Goal: Register for event/course

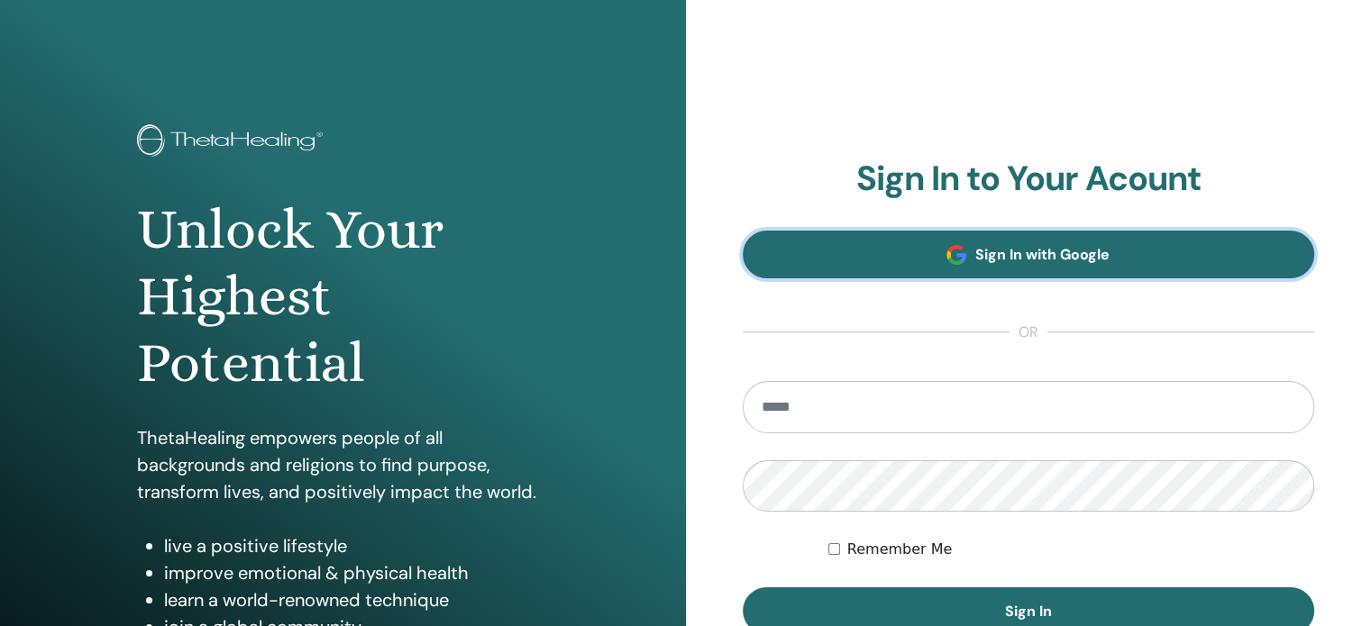
click at [923, 255] on link "Sign In with Google" at bounding box center [1028, 255] width 572 height 48
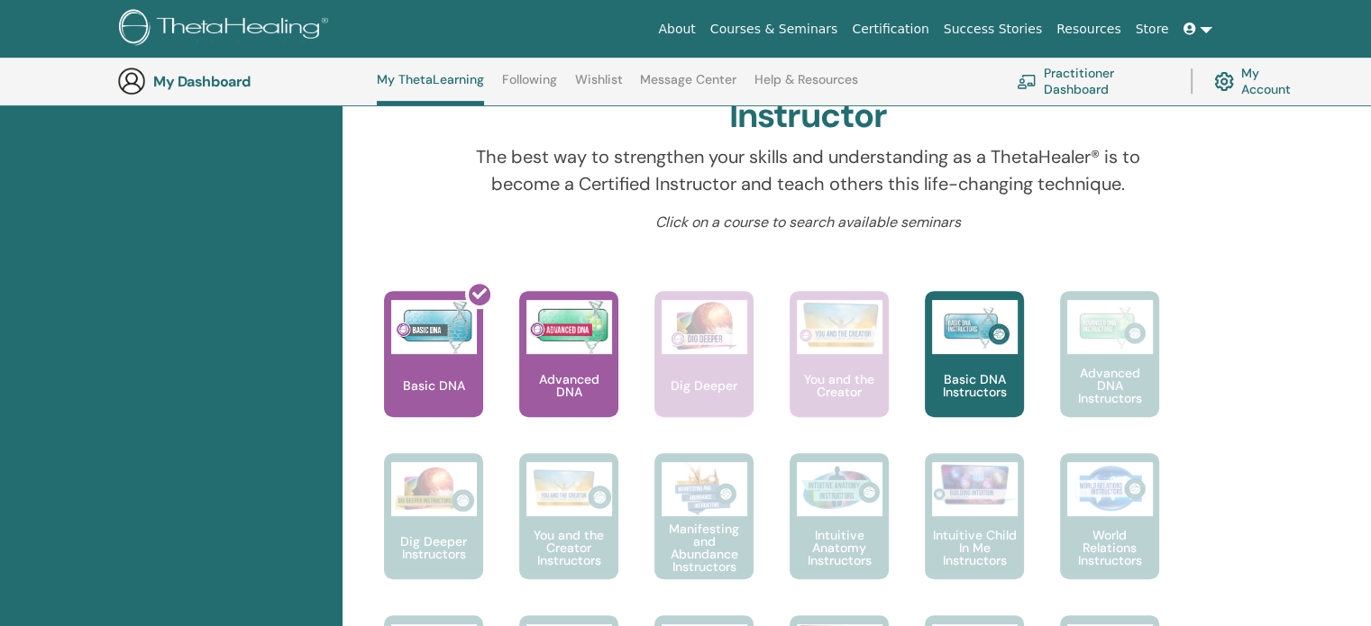
scroll to position [588, 0]
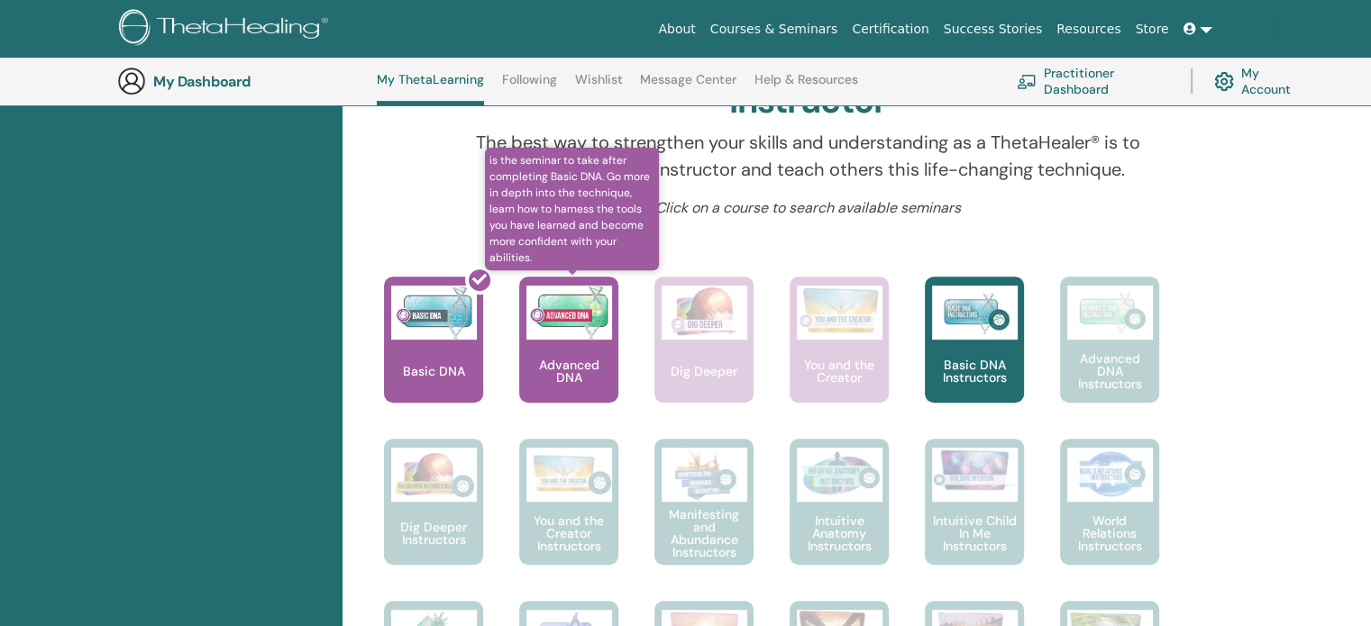
click at [569, 331] on img at bounding box center [569, 313] width 86 height 54
click at [573, 311] on img at bounding box center [569, 313] width 86 height 54
click at [555, 359] on p "Advanced DNA" at bounding box center [568, 371] width 99 height 25
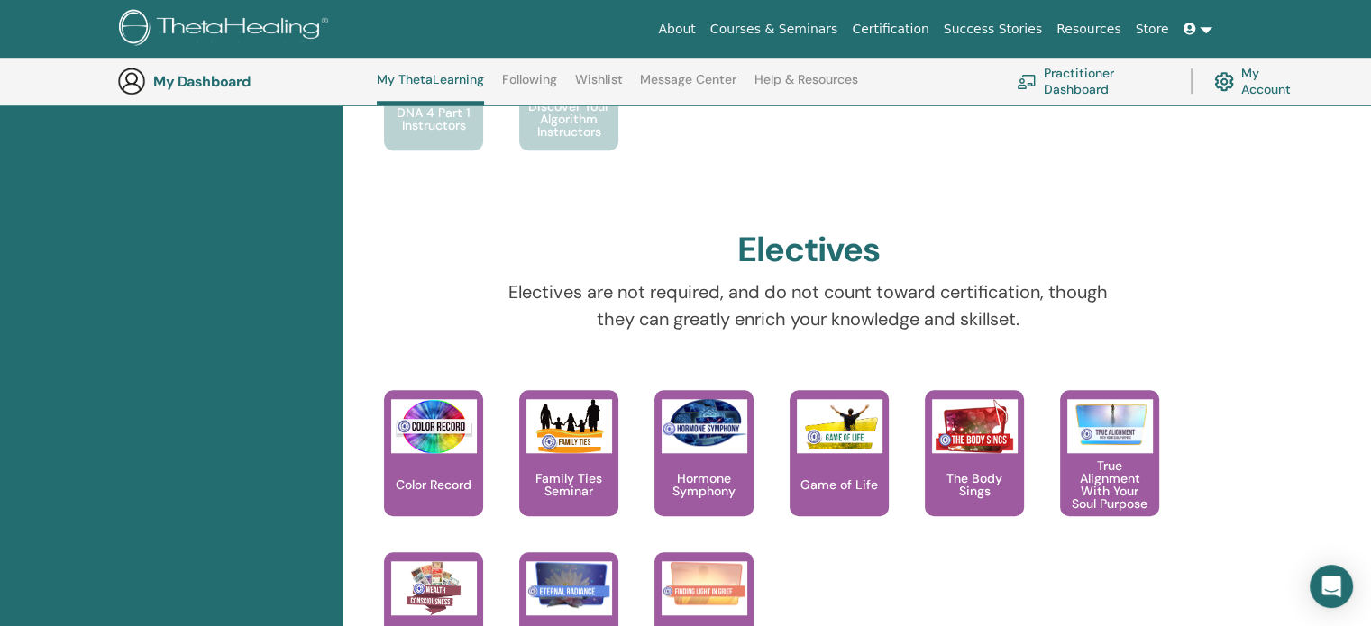
scroll to position [1548, 0]
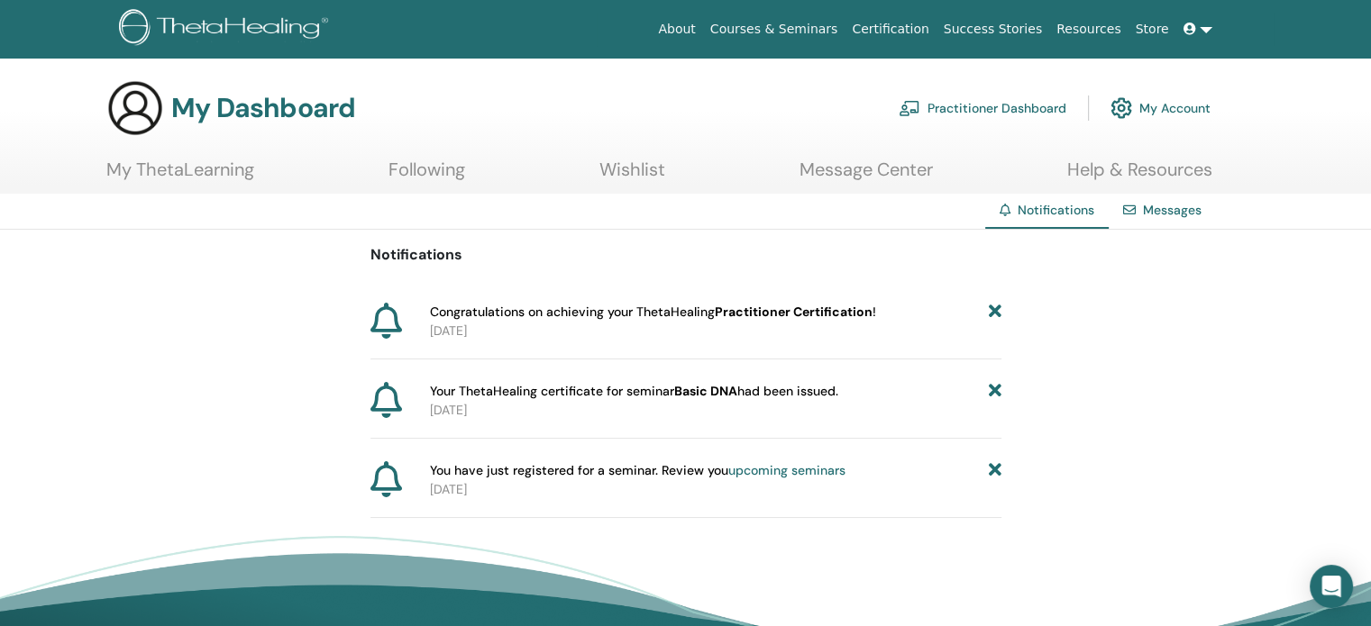
click at [393, 315] on icon at bounding box center [386, 321] width 32 height 36
click at [513, 386] on span "Your ThetaHealing certificate for seminar Basic DNA had been issued." at bounding box center [634, 391] width 408 height 19
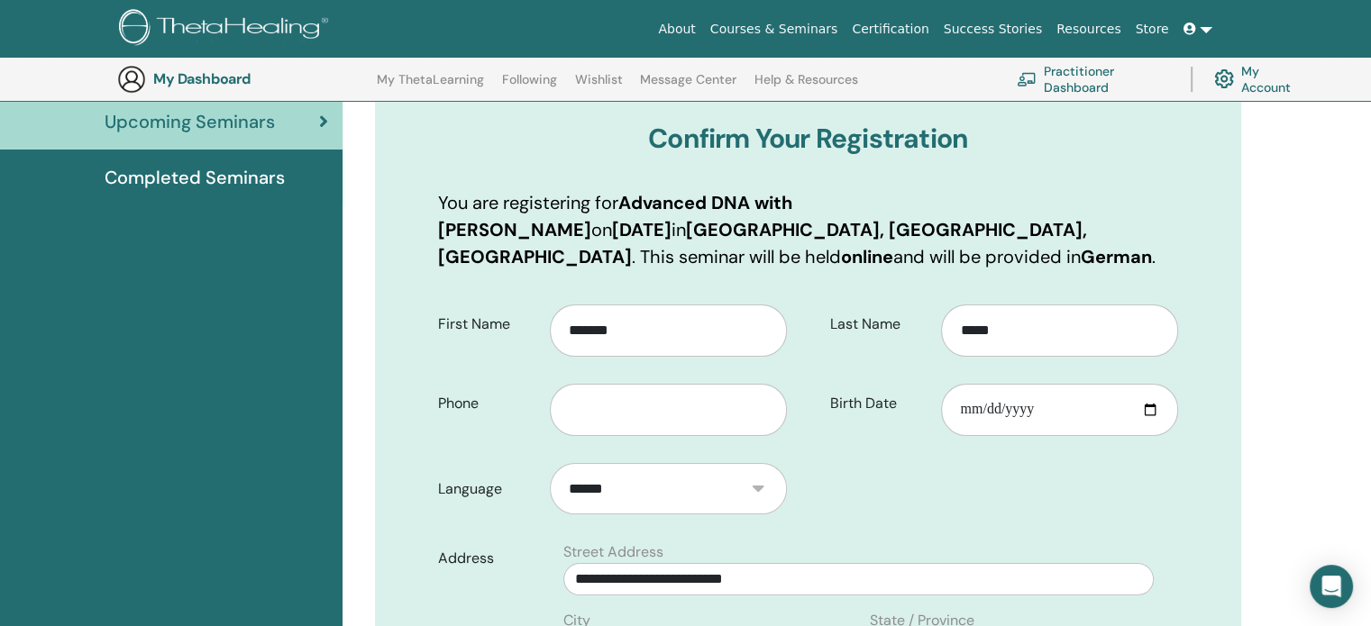
scroll to position [314, 0]
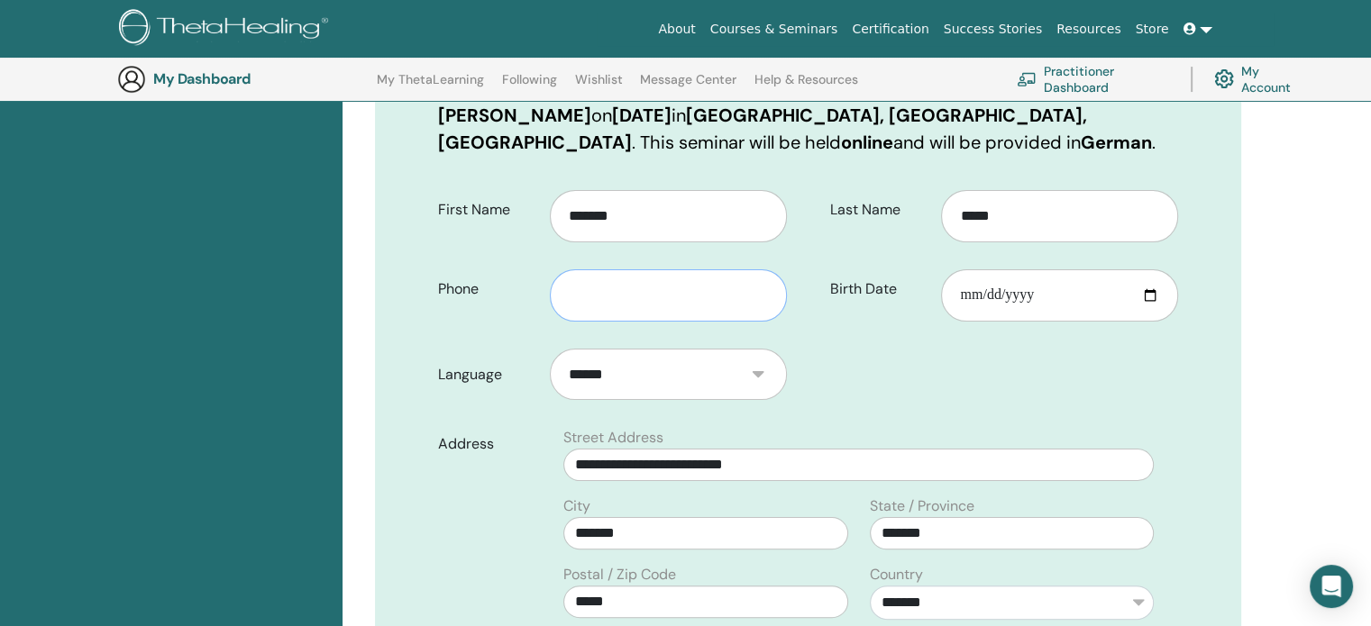
click at [717, 279] on input "text" at bounding box center [668, 295] width 237 height 52
type input "**********"
click at [1050, 269] on input "Birth Date" at bounding box center [1059, 295] width 237 height 52
type input "**********"
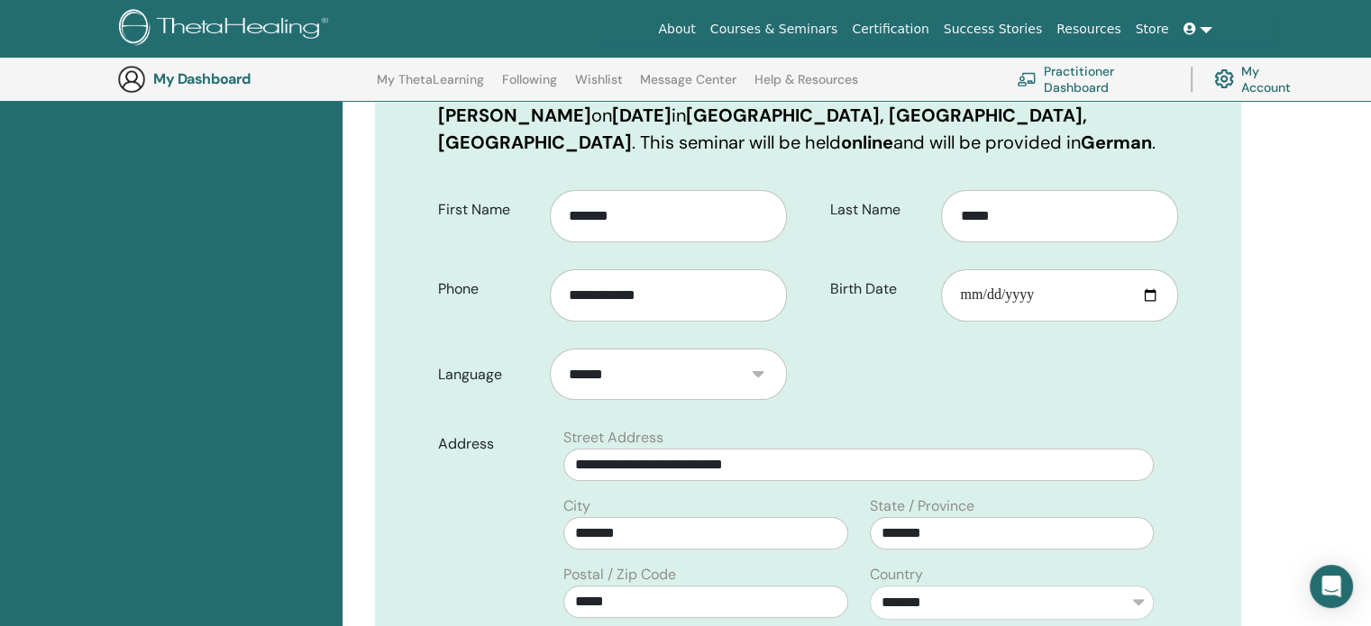
click at [979, 351] on form "**********" at bounding box center [807, 568] width 767 height 781
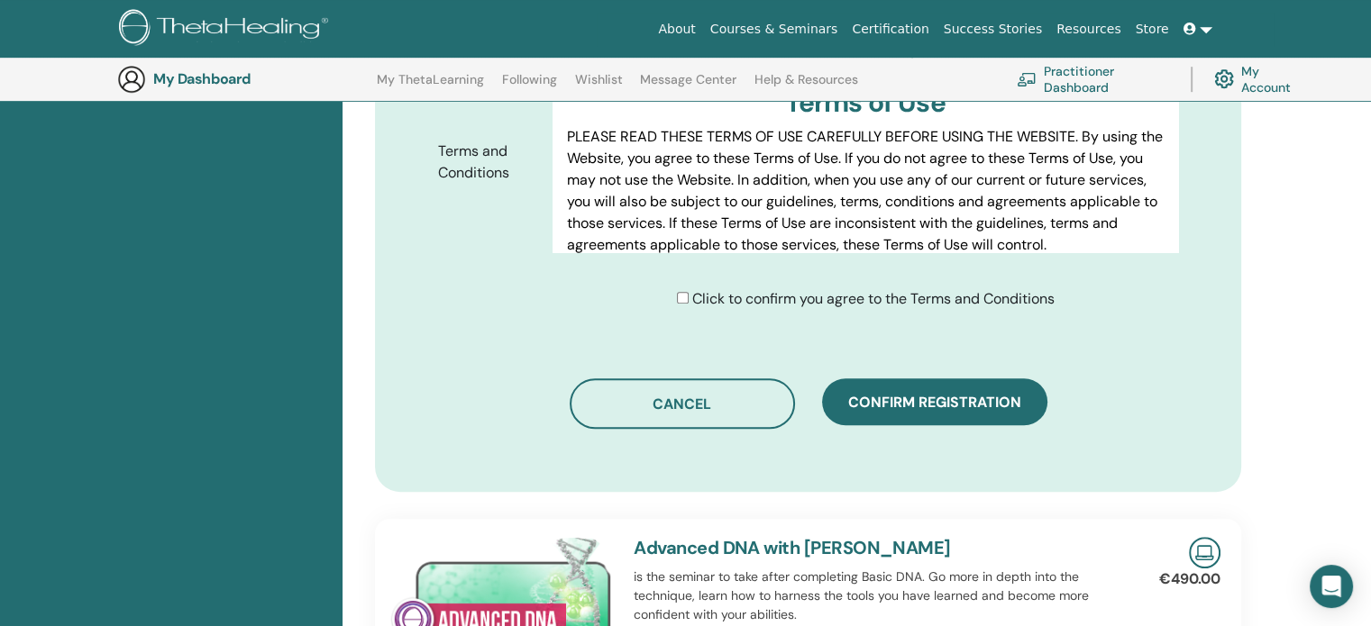
scroll to position [1034, 0]
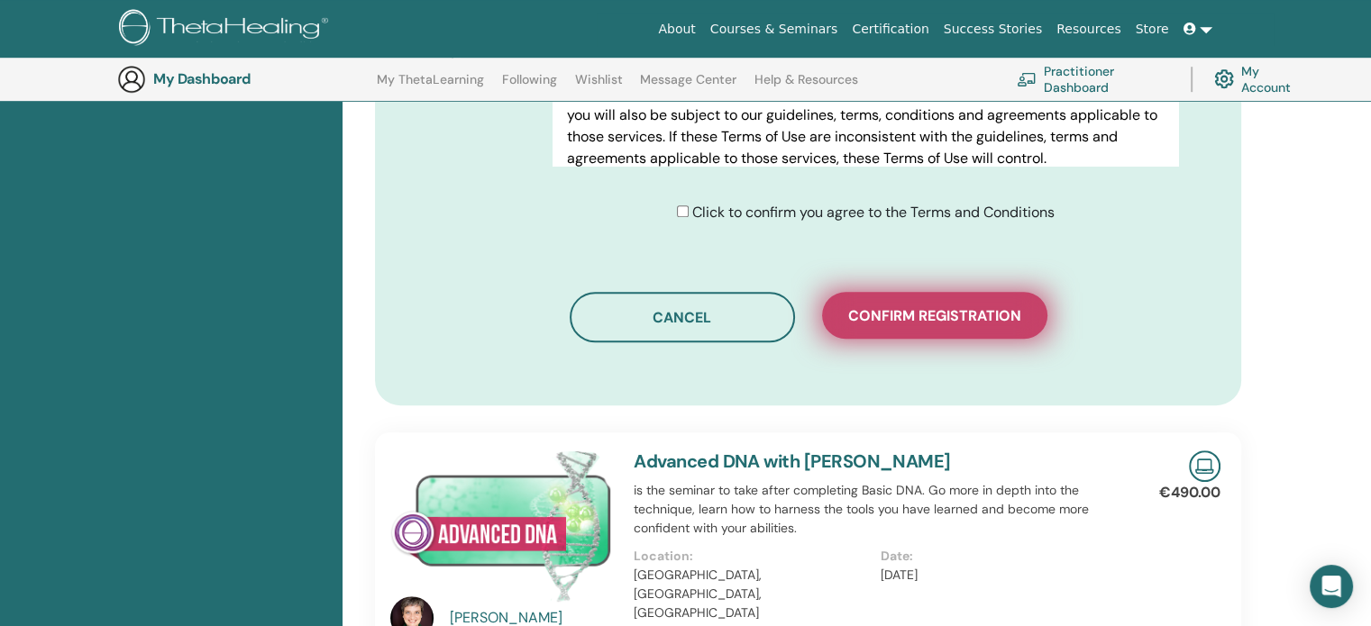
click at [938, 306] on span "Confirm registration" at bounding box center [934, 315] width 173 height 19
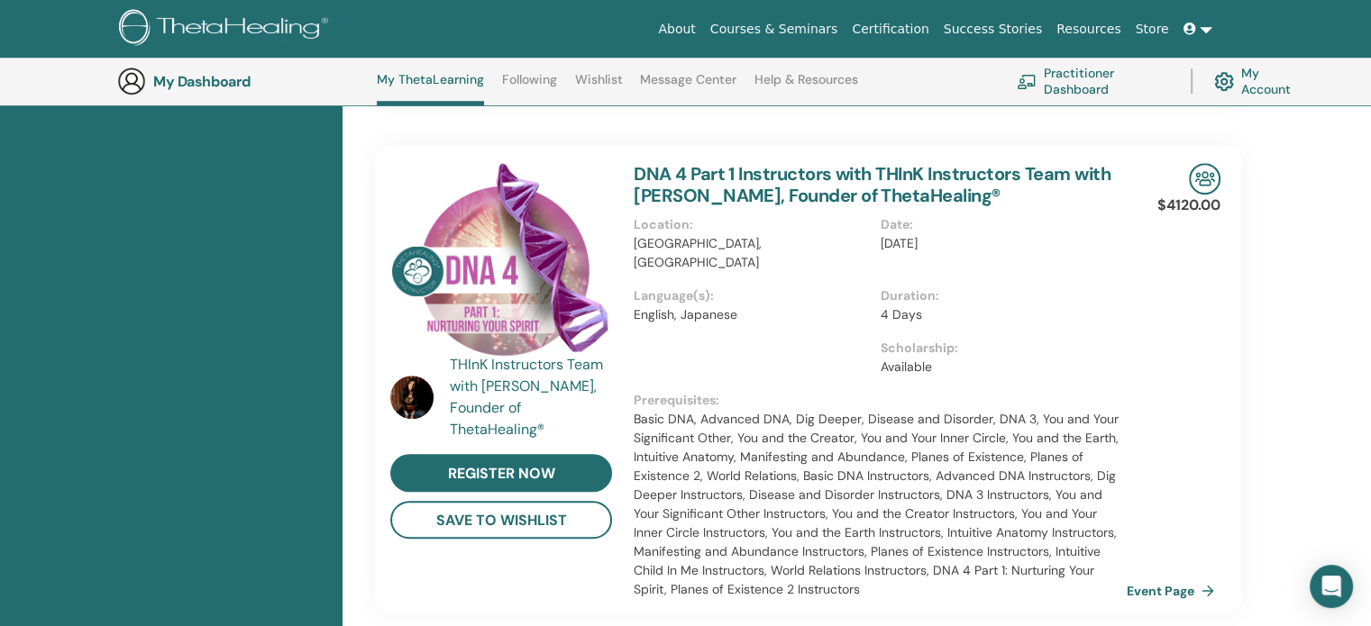
scroll to position [1308, 0]
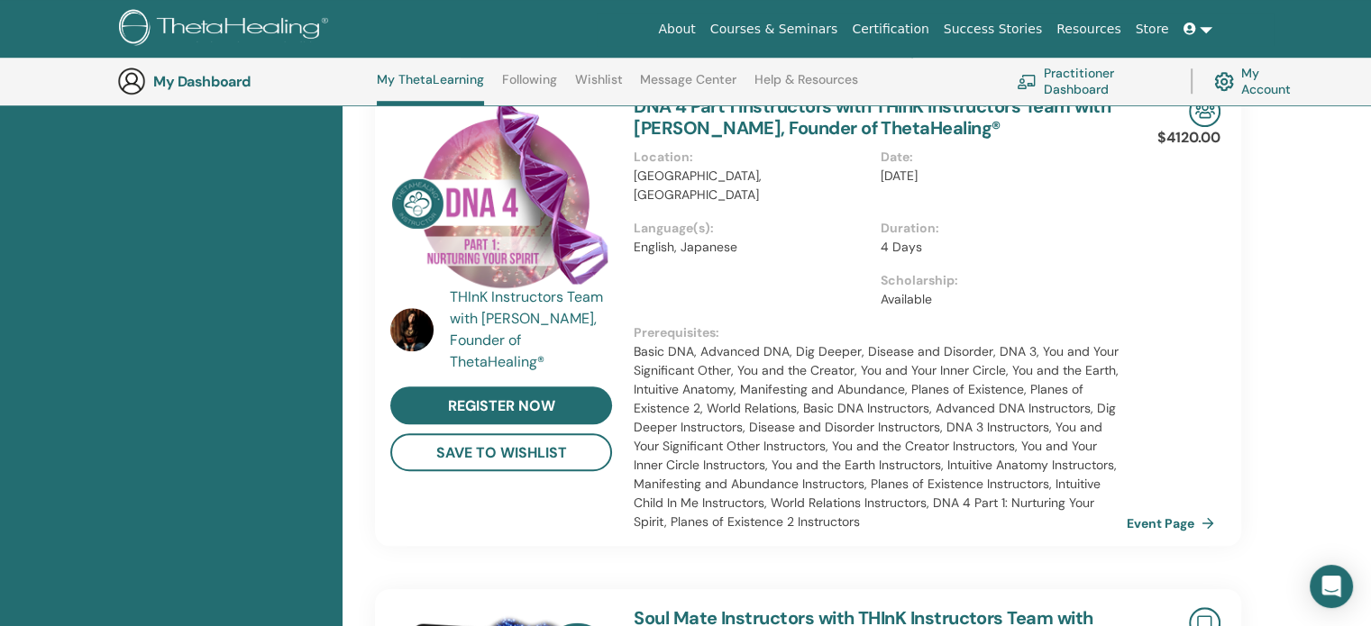
click at [845, 32] on link "Courses & Seminars" at bounding box center [774, 29] width 142 height 33
click at [829, 29] on link "Courses & Seminars" at bounding box center [774, 29] width 142 height 33
click at [806, 25] on link "Courses & Seminars" at bounding box center [774, 29] width 142 height 33
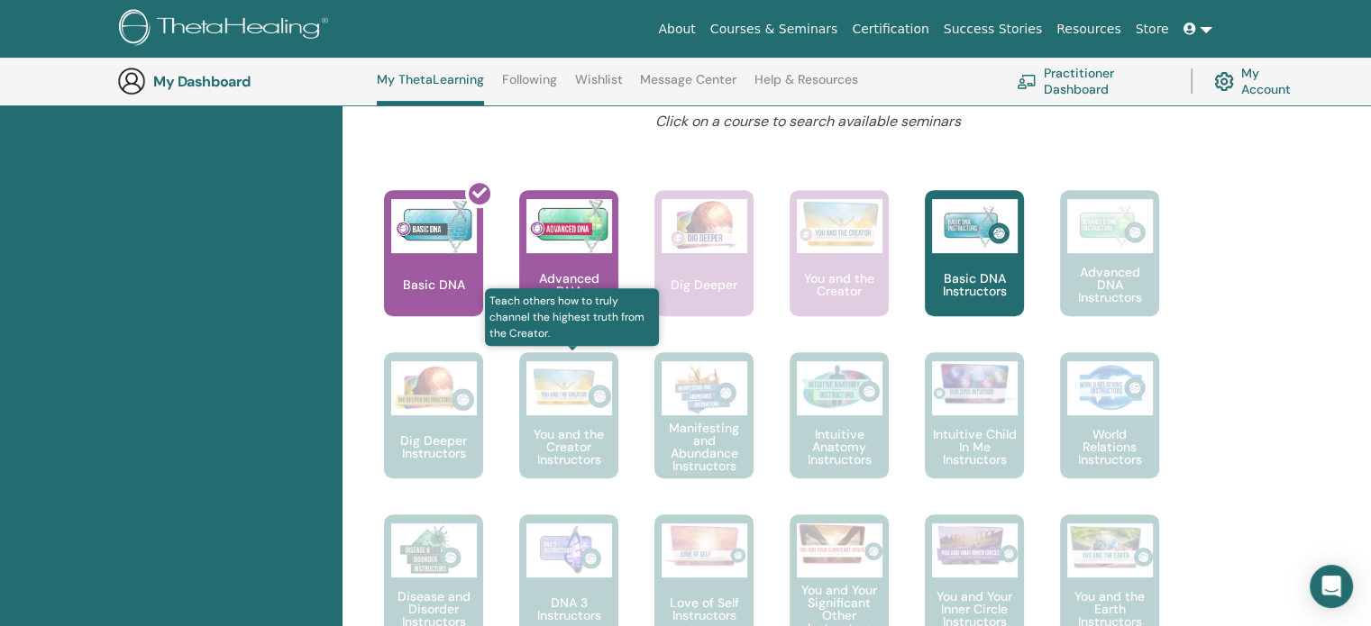
scroll to position [678, 0]
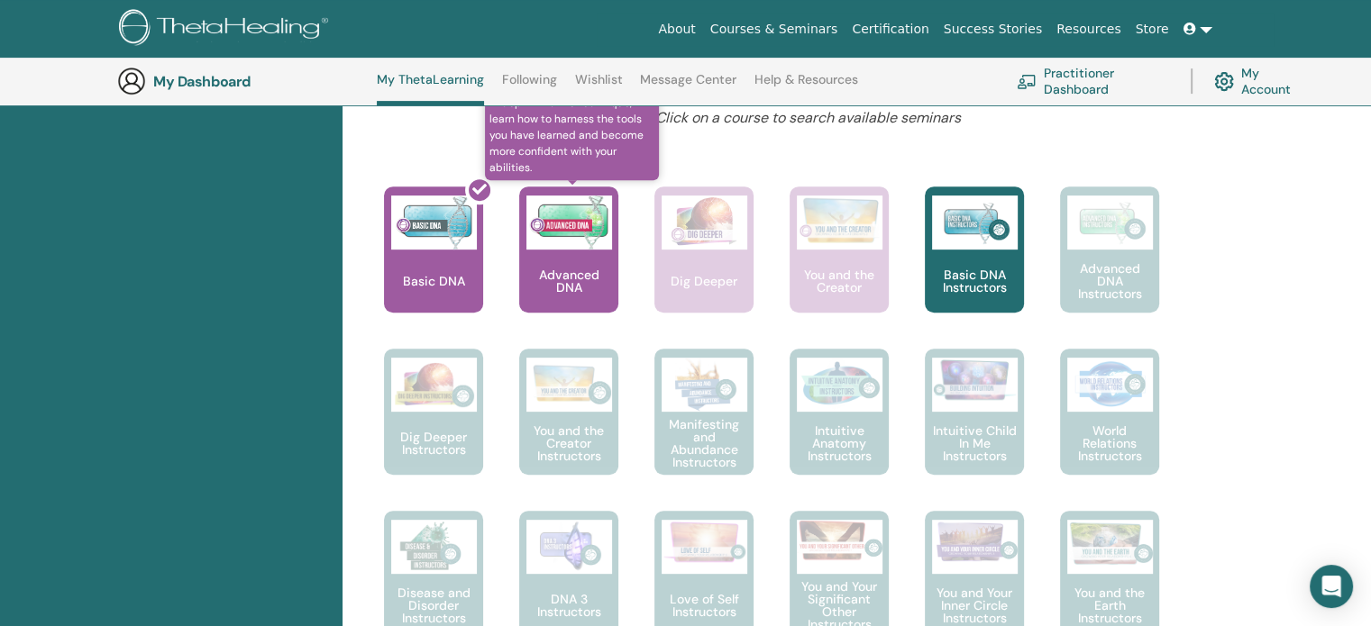
click at [577, 256] on div "Advanced DNA" at bounding box center [568, 250] width 99 height 126
